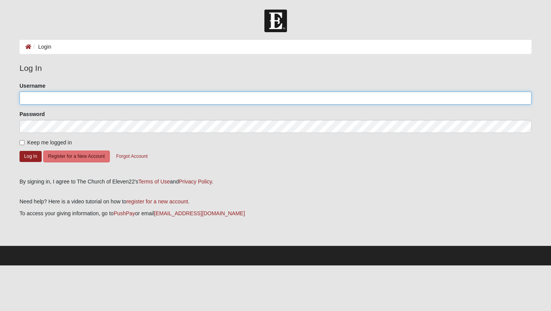
click at [42, 104] on input "Username" at bounding box center [276, 97] width 512 height 13
type input "engels"
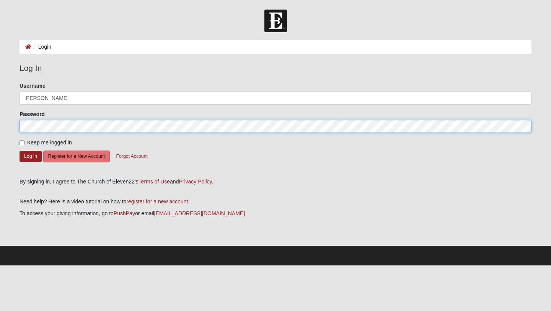
click at [20, 151] on button "Log In" at bounding box center [31, 156] width 22 height 11
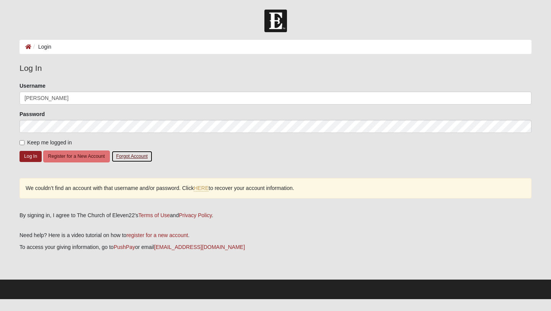
click at [129, 158] on button "Forgot Account" at bounding box center [131, 156] width 41 height 12
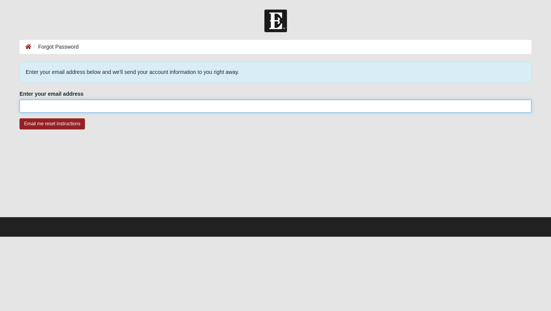
click at [152, 108] on input "Enter your email address" at bounding box center [276, 106] width 512 height 13
type input "esheila197@gmail.com"
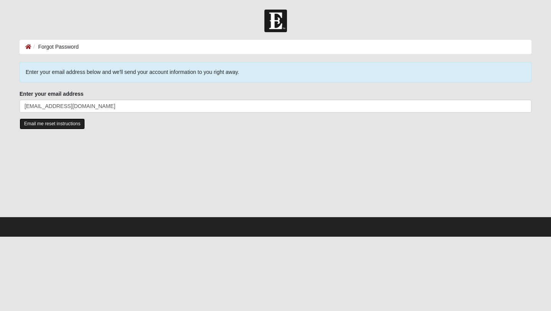
click at [58, 125] on input "Email me reset instructions" at bounding box center [52, 123] width 65 height 11
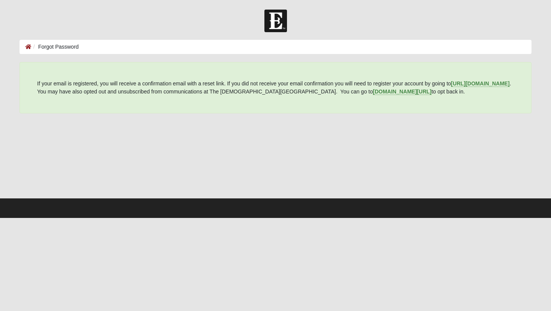
click at [32, 44] on li "Forgot Password" at bounding box center [54, 47] width 47 height 8
click at [26, 47] on icon at bounding box center [28, 46] width 6 height 5
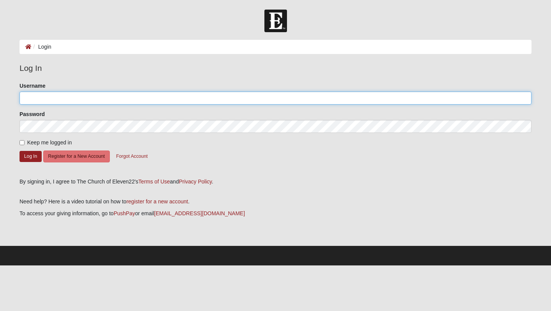
click at [57, 94] on input "Username" at bounding box center [276, 97] width 512 height 13
type input "[PERSON_NAME]"
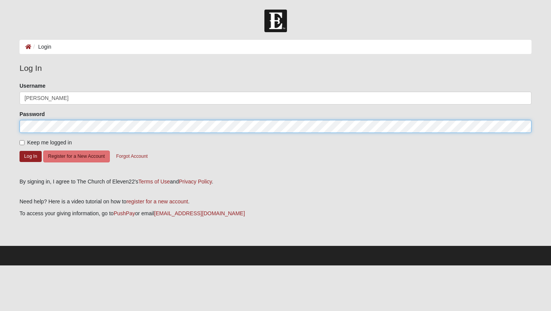
click at [20, 151] on button "Log In" at bounding box center [31, 156] width 22 height 11
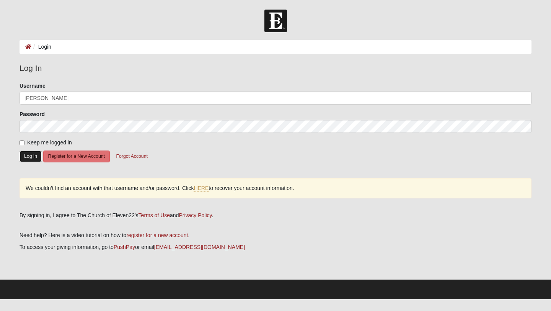
click at [38, 155] on button "Log In" at bounding box center [31, 156] width 22 height 11
click at [29, 47] on icon at bounding box center [28, 46] width 6 height 5
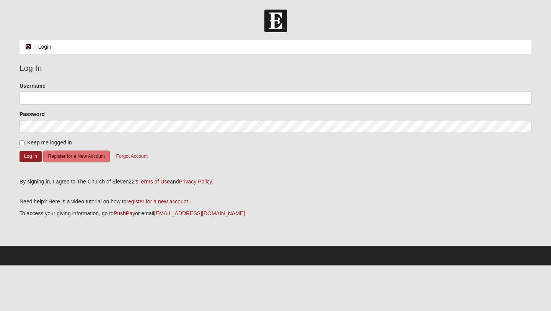
click at [29, 47] on icon at bounding box center [28, 46] width 6 height 5
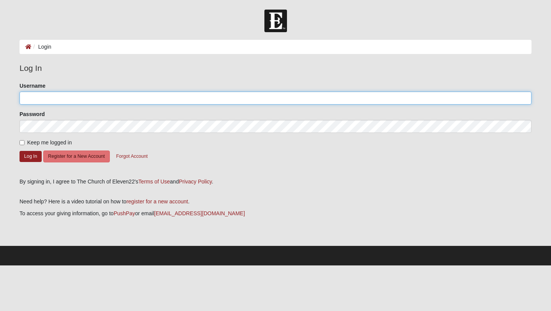
click at [49, 98] on input "Username" at bounding box center [276, 97] width 512 height 13
type input "Sheilaann"
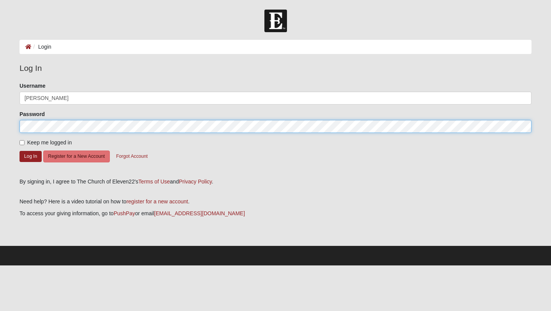
click at [20, 151] on button "Log In" at bounding box center [31, 156] width 22 height 11
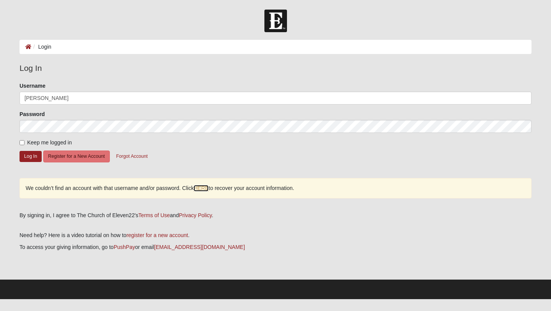
click at [204, 189] on link "HERE" at bounding box center [201, 188] width 15 height 7
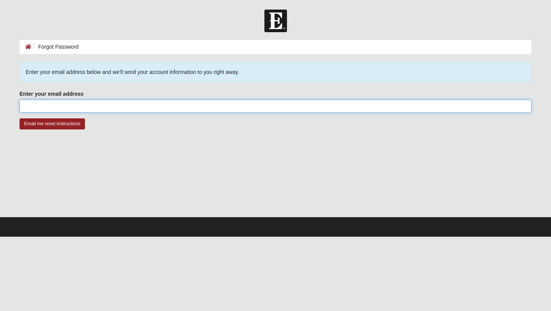
click at [137, 103] on input "Enter your email address" at bounding box center [276, 106] width 512 height 13
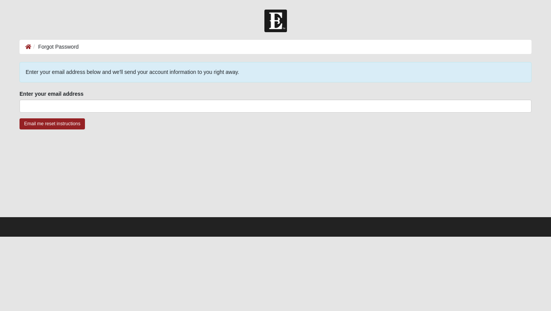
click at [71, 49] on li "Forgot Password" at bounding box center [54, 47] width 47 height 8
click at [62, 49] on li "Forgot Password" at bounding box center [54, 47] width 47 height 8
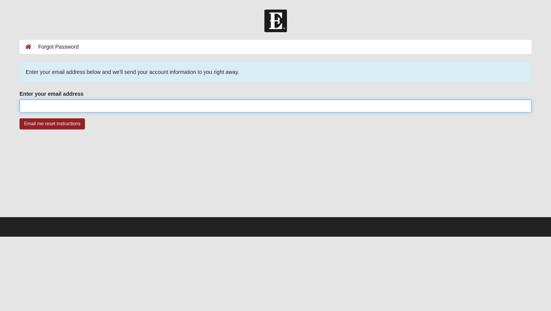
click at [74, 109] on input "Enter your email address" at bounding box center [276, 106] width 512 height 13
type input "[EMAIL_ADDRESS][DOMAIN_NAME]"
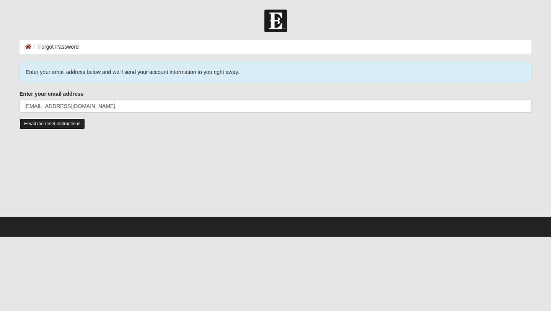
click at [60, 127] on input "Email me reset instructions" at bounding box center [52, 123] width 65 height 11
